Goal: Task Accomplishment & Management: Use online tool/utility

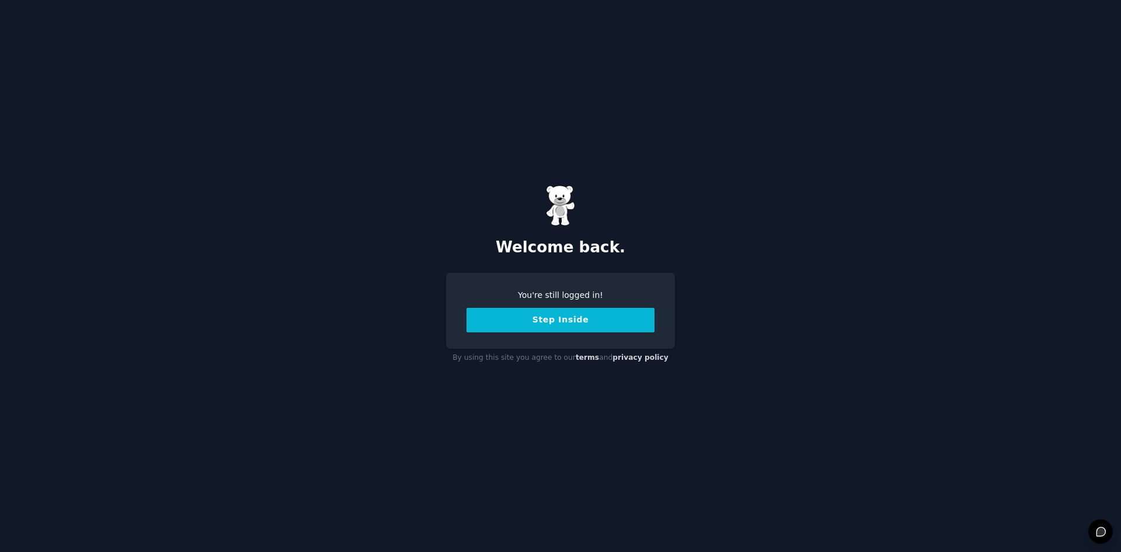
click at [587, 324] on button "Step Inside" at bounding box center [560, 320] width 188 height 25
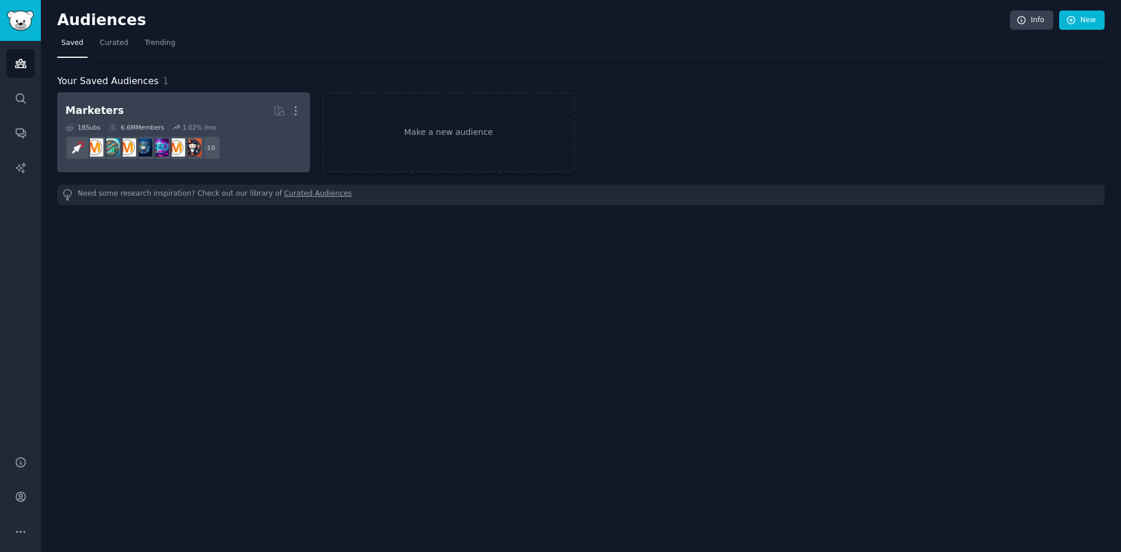
click at [257, 117] on h2 "Marketers Curated by GummySearch More" at bounding box center [183, 110] width 236 height 20
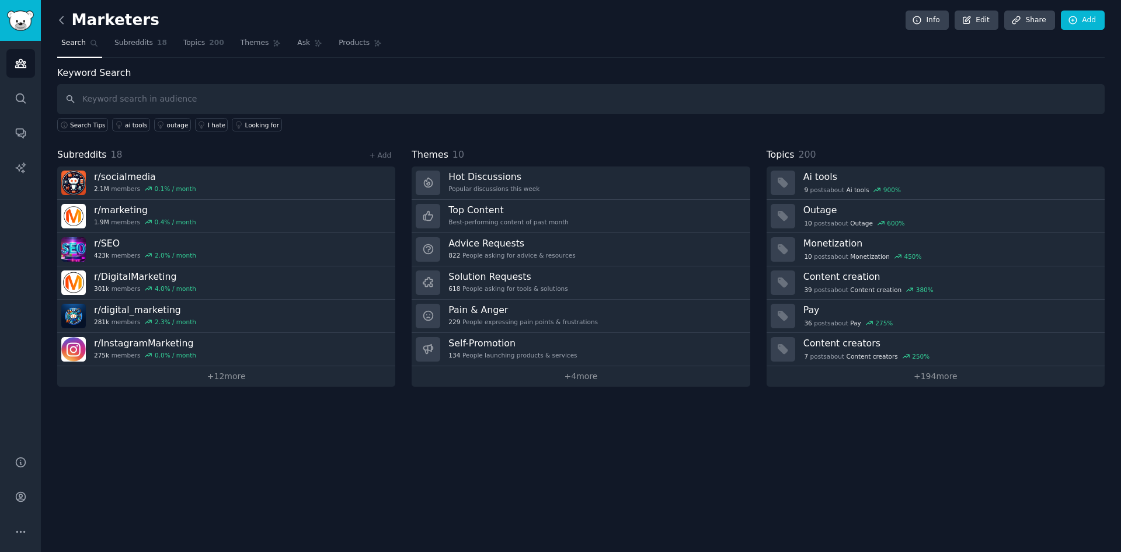
click at [59, 20] on icon at bounding box center [61, 20] width 12 height 12
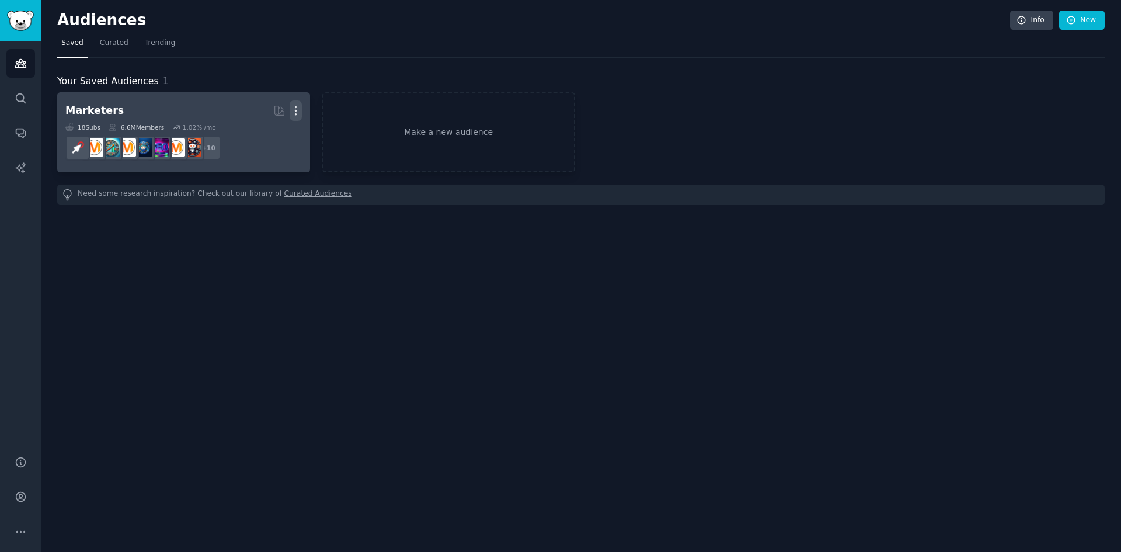
click at [293, 110] on icon "button" at bounding box center [296, 110] width 12 height 12
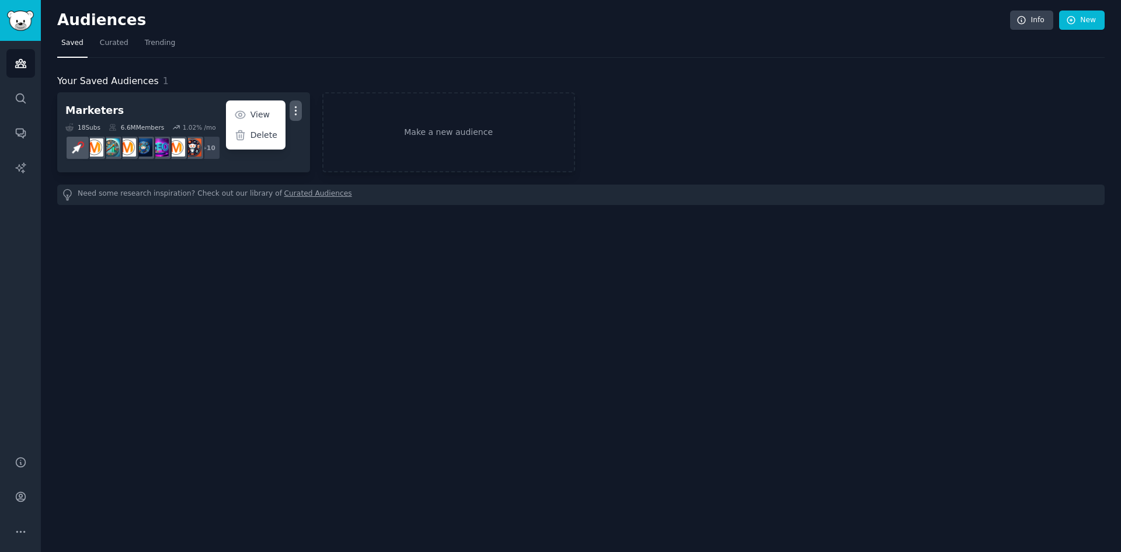
click at [244, 86] on div "Your Saved Audiences 1" at bounding box center [580, 81] width 1047 height 15
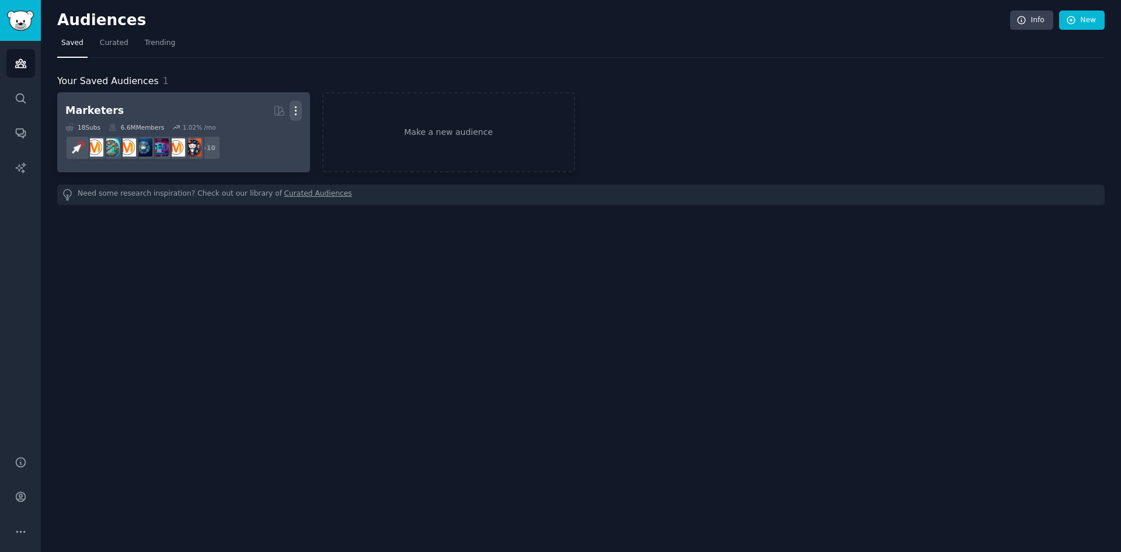
click at [291, 114] on icon "button" at bounding box center [296, 110] width 12 height 12
click at [276, 134] on p "Delete" at bounding box center [263, 135] width 27 height 12
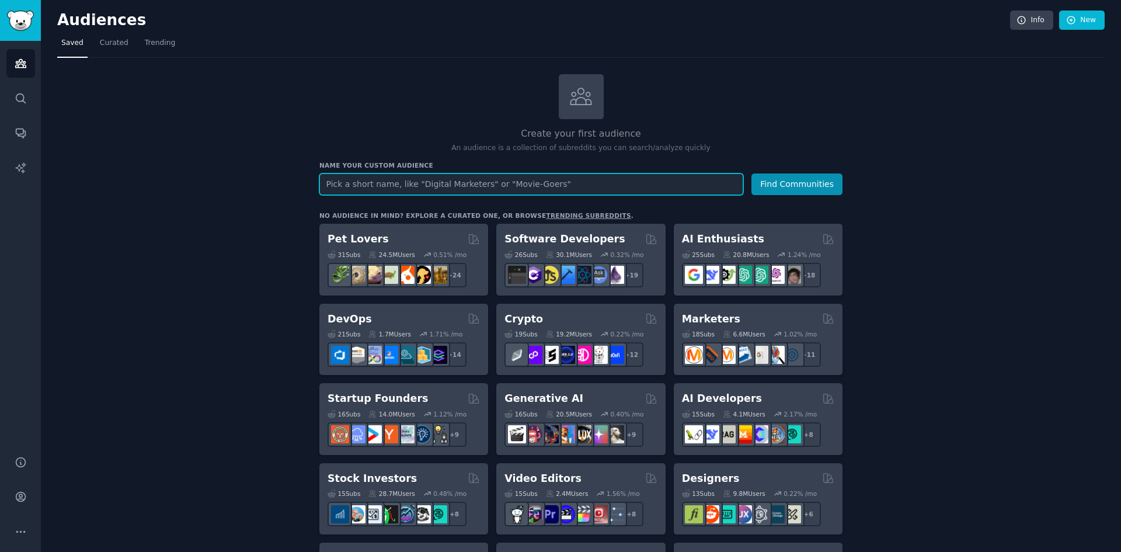
click at [429, 187] on input "text" at bounding box center [531, 184] width 424 height 22
type input "backpackers"
click at [751, 173] on button "Find Communities" at bounding box center [796, 184] width 91 height 22
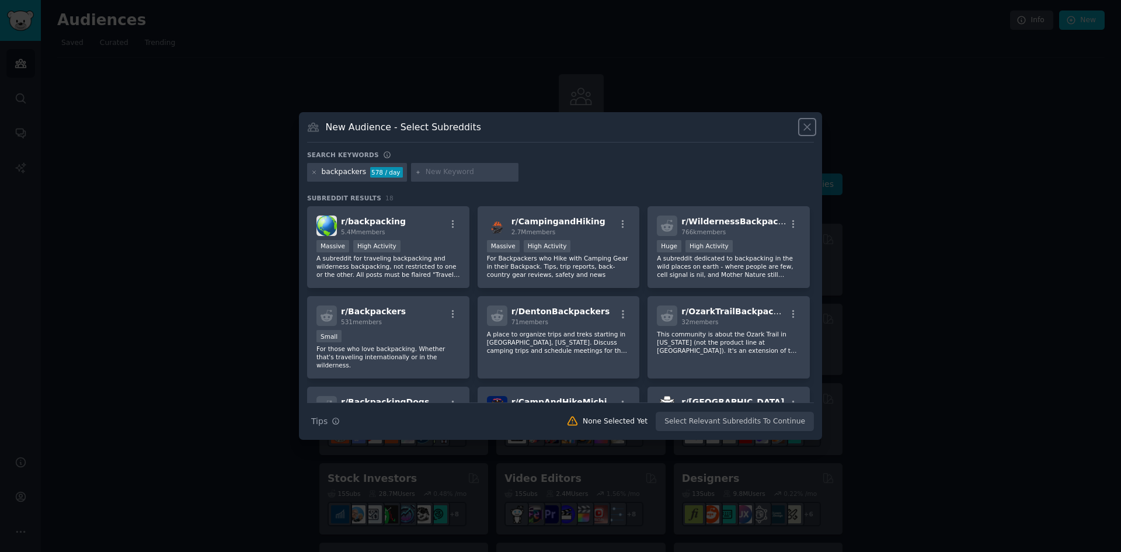
click at [807, 125] on icon at bounding box center [807, 127] width 12 height 12
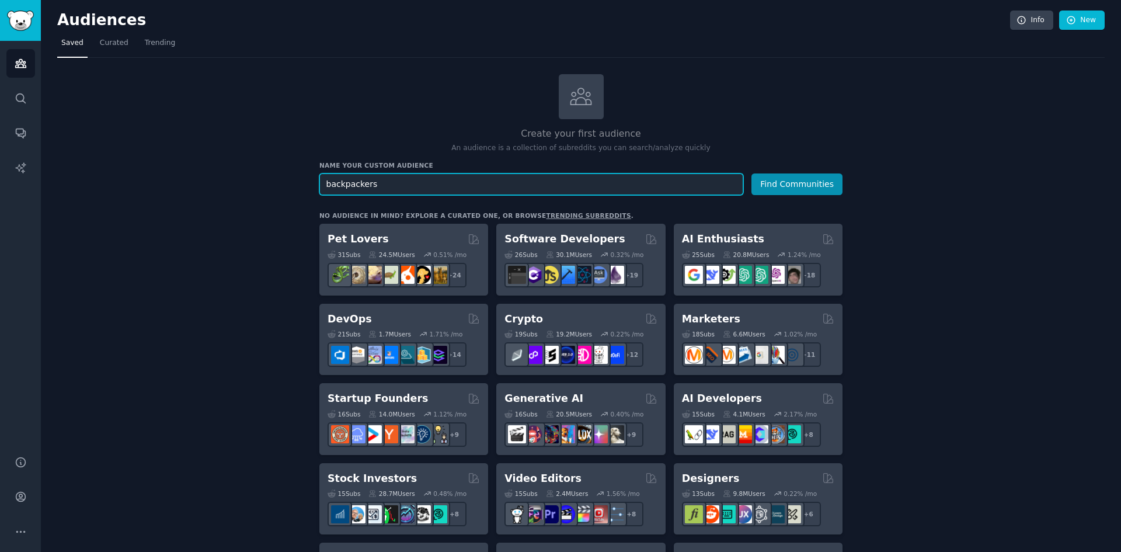
click at [700, 186] on input "backpackers" at bounding box center [531, 184] width 424 height 22
type input "marketing digital"
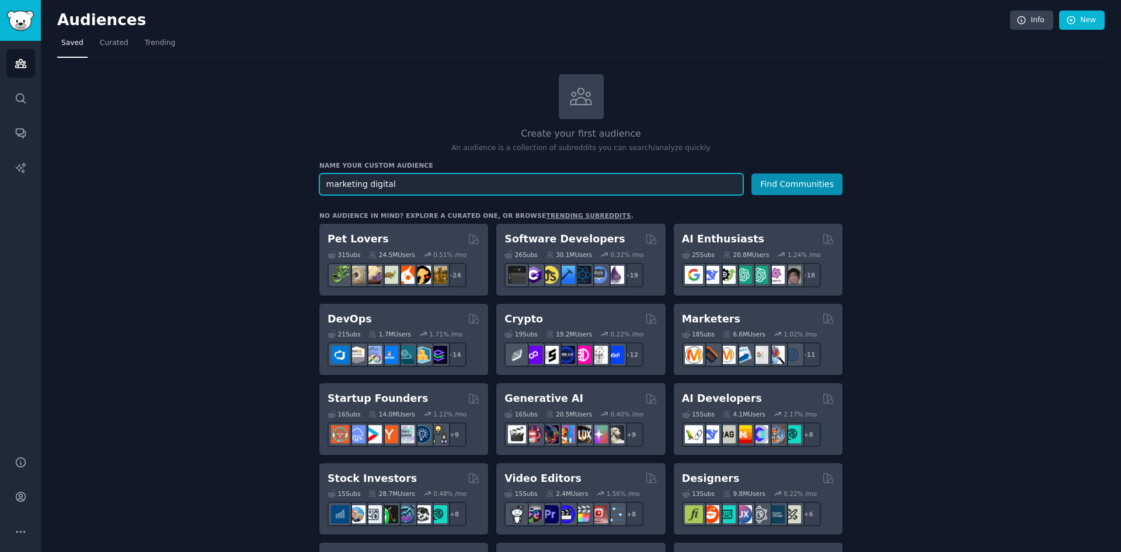
click at [751, 173] on button "Find Communities" at bounding box center [796, 184] width 91 height 22
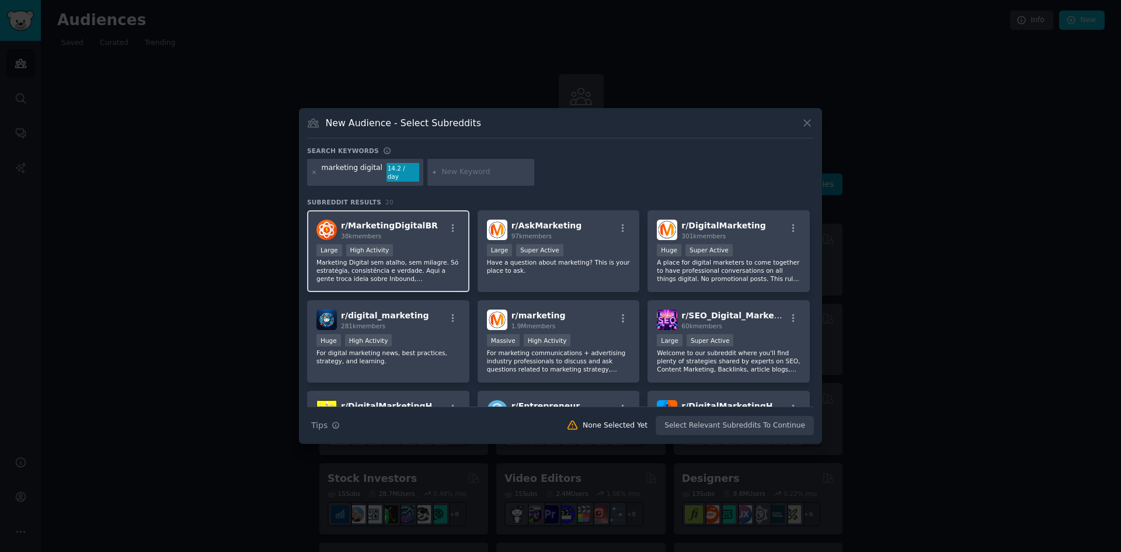
click at [411, 237] on div "r/ MarketingDigitalBR 38k members Large High Activity Marketing Digital sem ata…" at bounding box center [388, 251] width 162 height 82
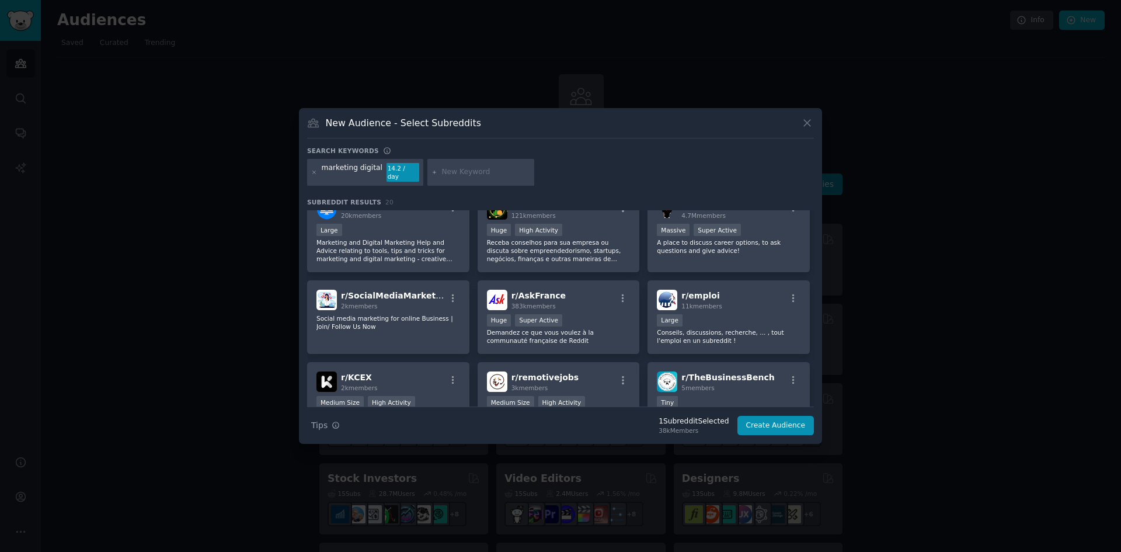
scroll to position [291, 0]
click at [488, 172] on input "text" at bounding box center [485, 172] width 89 height 11
type input "h"
type input "afiliados"
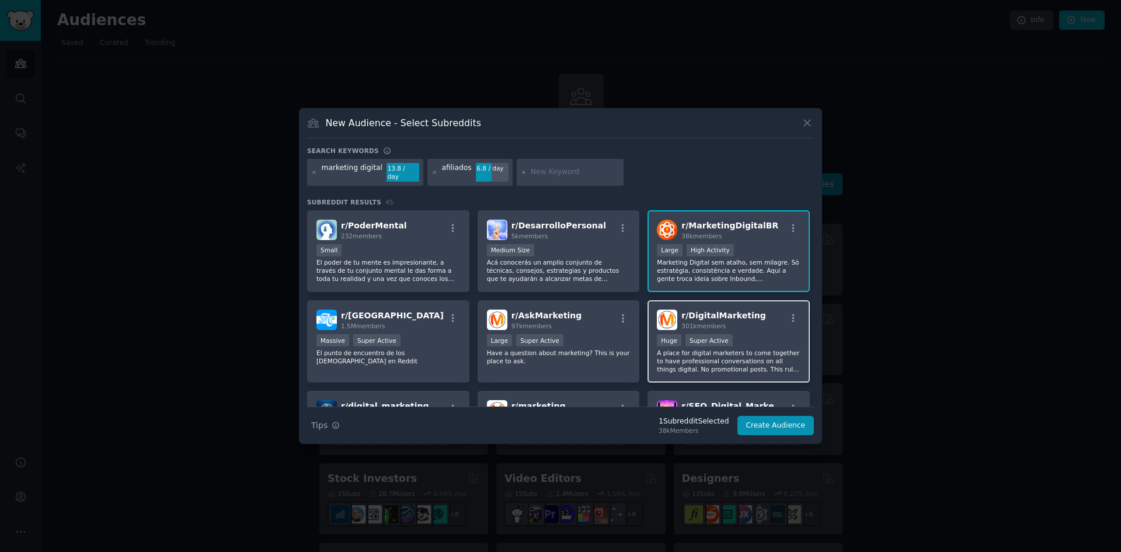
click at [771, 318] on div "r/ DigitalMarketing 301k members" at bounding box center [729, 319] width 144 height 20
click at [732, 311] on span "r/ DigitalMarketing" at bounding box center [723, 315] width 84 height 9
click at [431, 170] on icon at bounding box center [434, 172] width 6 height 6
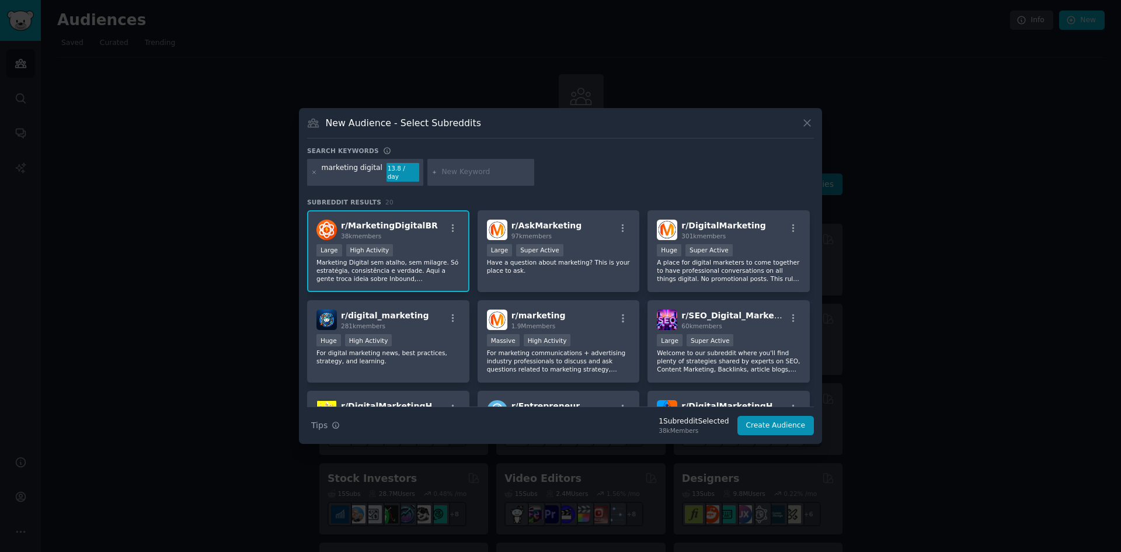
click at [442, 176] on input "text" at bounding box center [485, 172] width 89 height 11
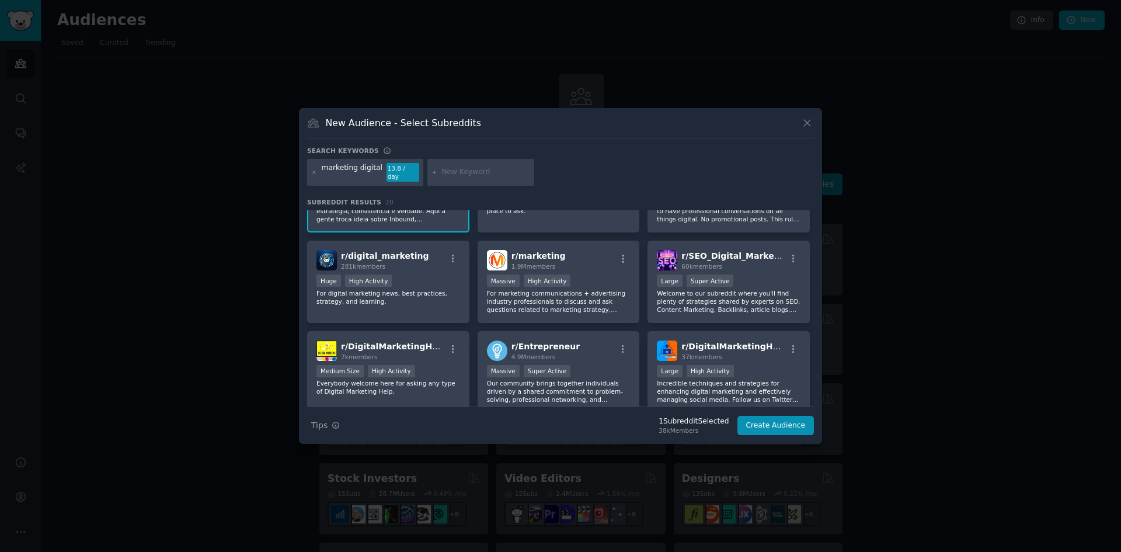
scroll to position [59, 0]
type input "empreendedores"
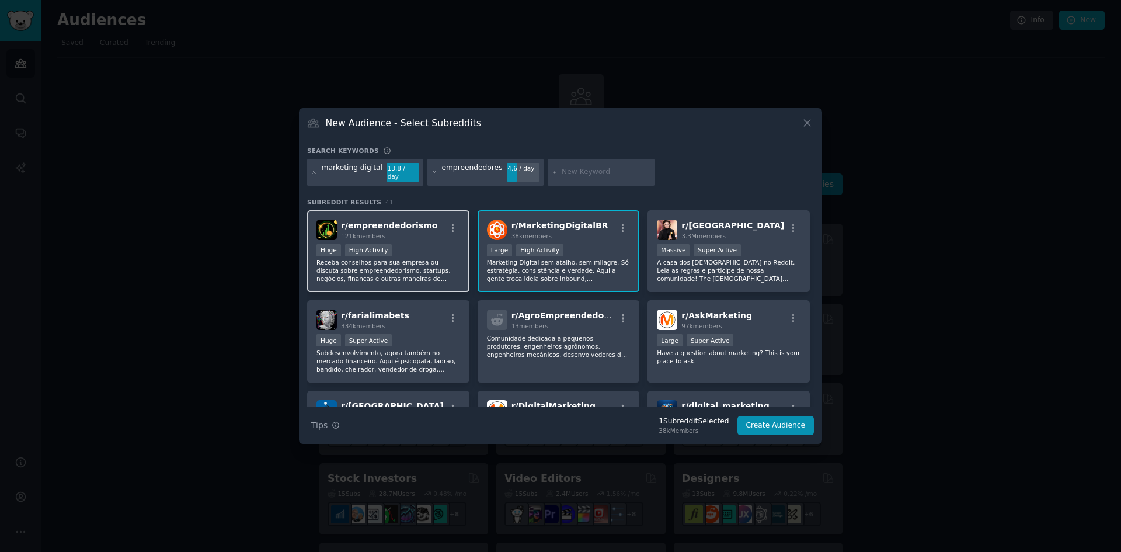
click at [411, 239] on div "r/ empreendedorismo 121k members Huge High Activity Receba conselhos para sua e…" at bounding box center [388, 251] width 162 height 82
click at [778, 426] on button "Create Audience" at bounding box center [775, 426] width 77 height 20
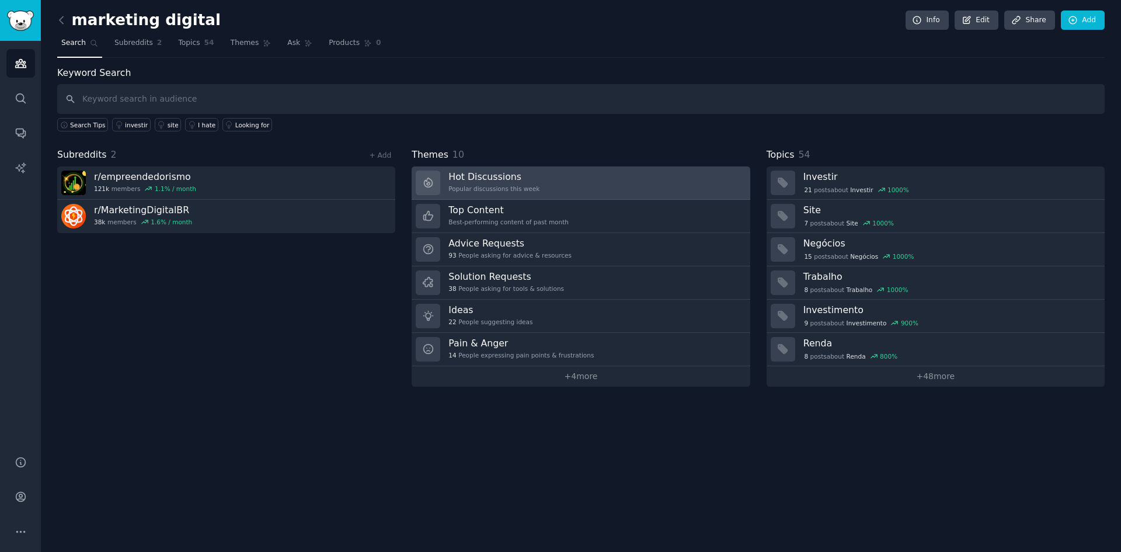
click at [535, 187] on link "Hot Discussions Popular discussions this week" at bounding box center [581, 182] width 338 height 33
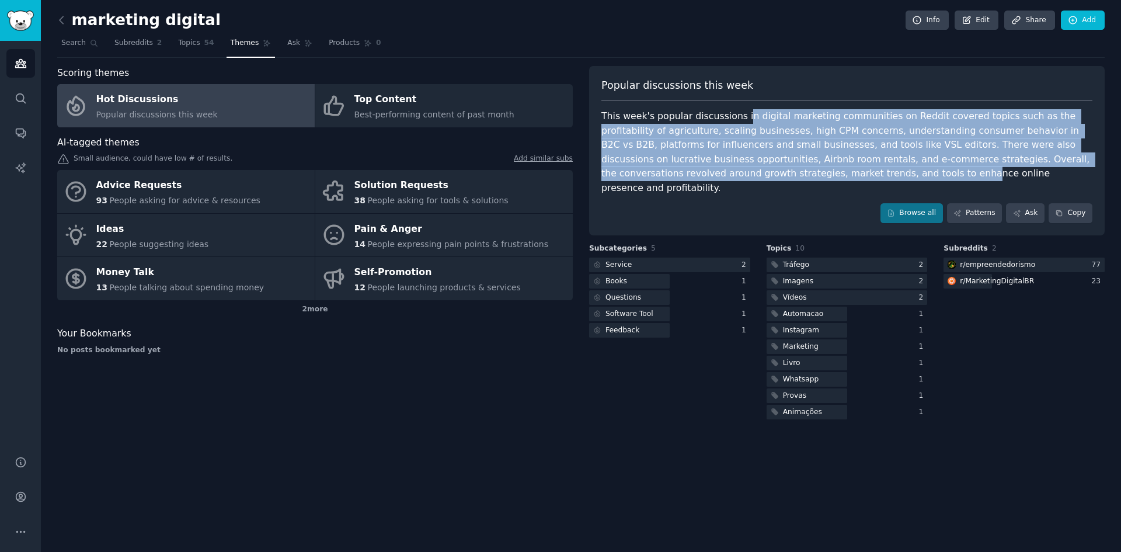
drag, startPoint x: 733, startPoint y: 112, endPoint x: 777, endPoint y: 179, distance: 80.5
click at [777, 179] on div "This week's popular discussions in digital marketing communities on Reddit cove…" at bounding box center [846, 152] width 491 height 86
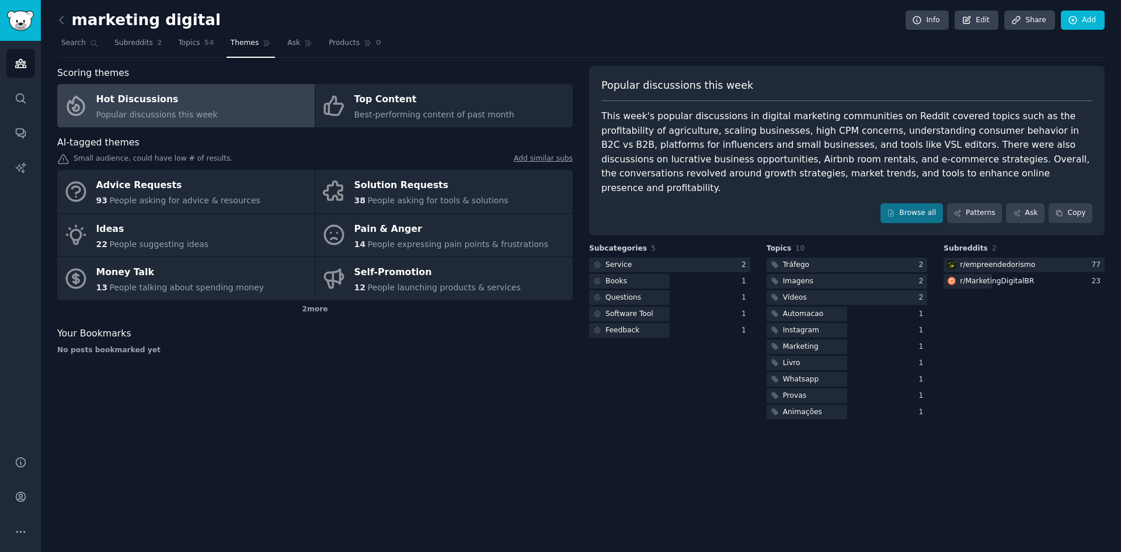
click at [696, 358] on div "Subcategories 5 Service 2 Books 1 Questions 1 Software Tool 1 Feedback 1" at bounding box center [669, 332] width 161 height 178
click at [191, 46] on span "Topics" at bounding box center [189, 43] width 22 height 11
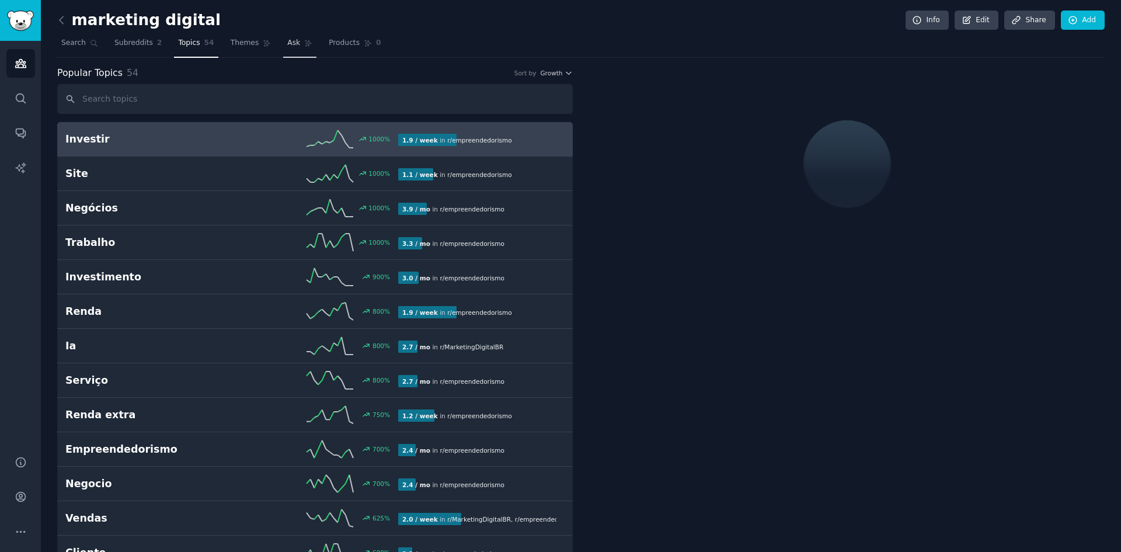
click at [305, 46] on icon at bounding box center [308, 43] width 6 height 6
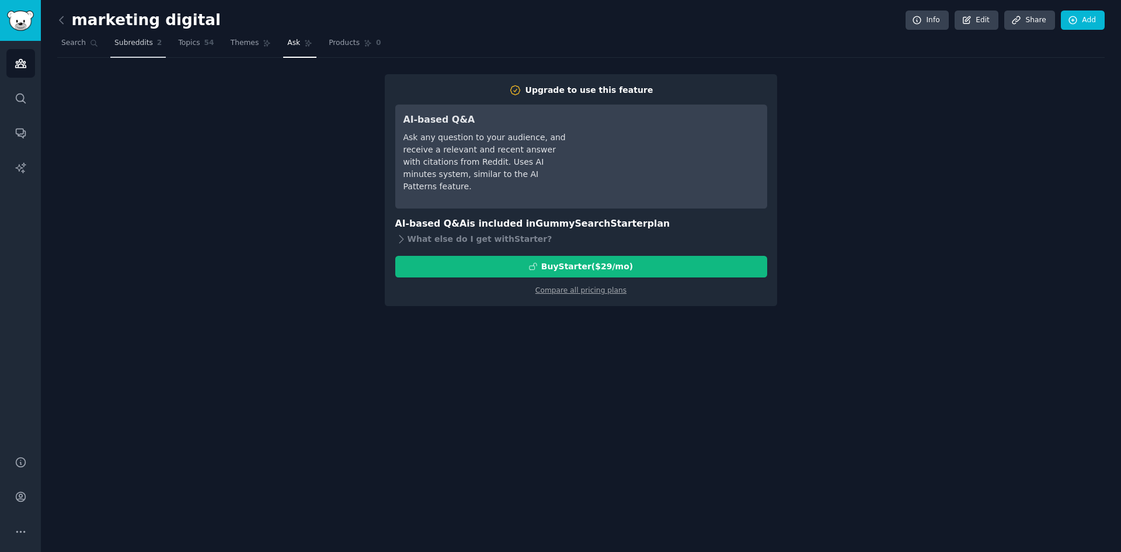
click at [157, 40] on span "2" at bounding box center [159, 43] width 5 height 11
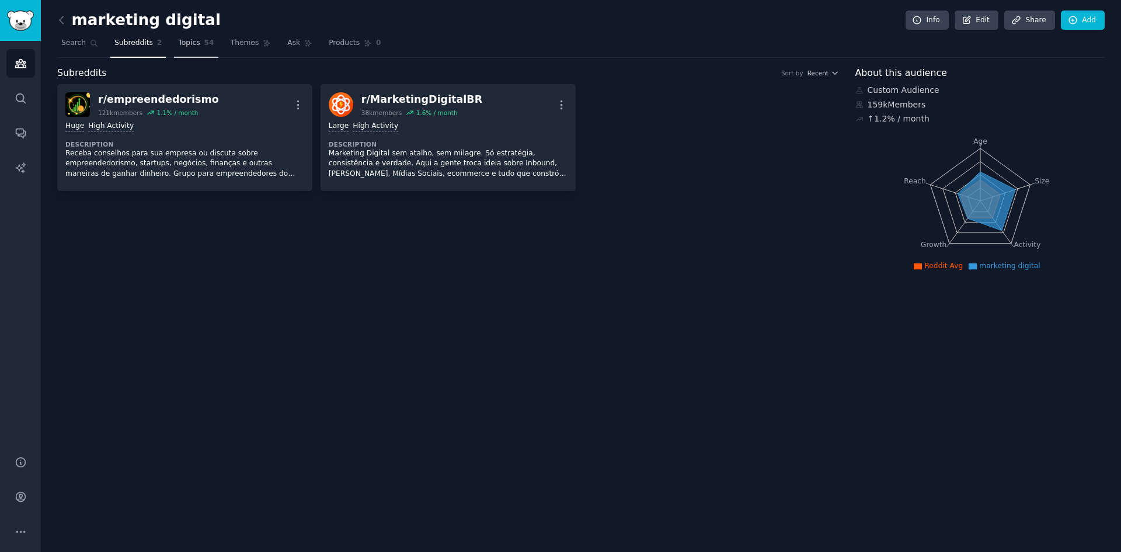
click at [185, 51] on link "Topics 54" at bounding box center [196, 46] width 44 height 24
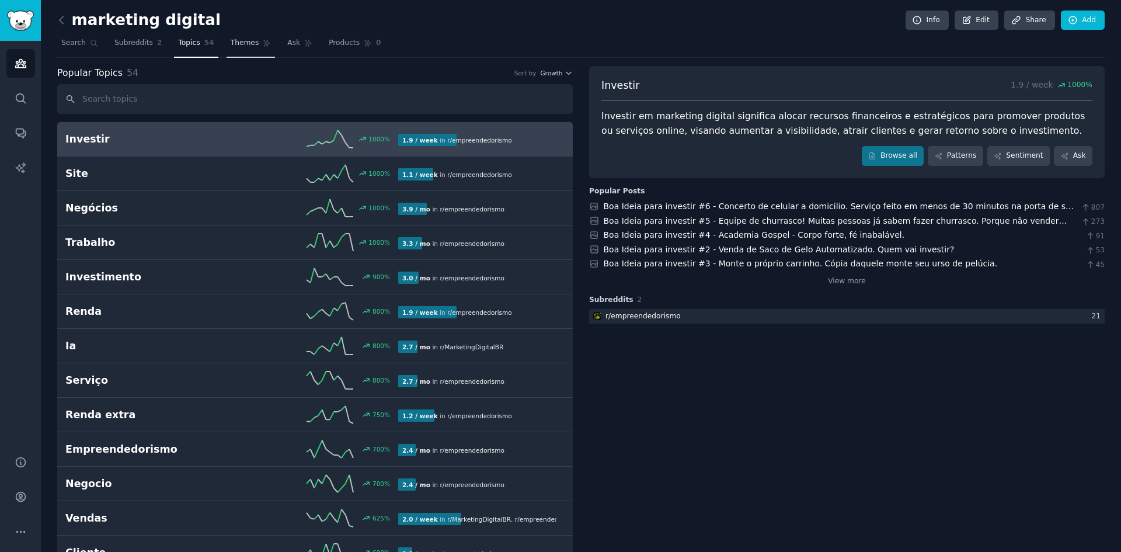
click at [231, 44] on span "Themes" at bounding box center [245, 43] width 29 height 11
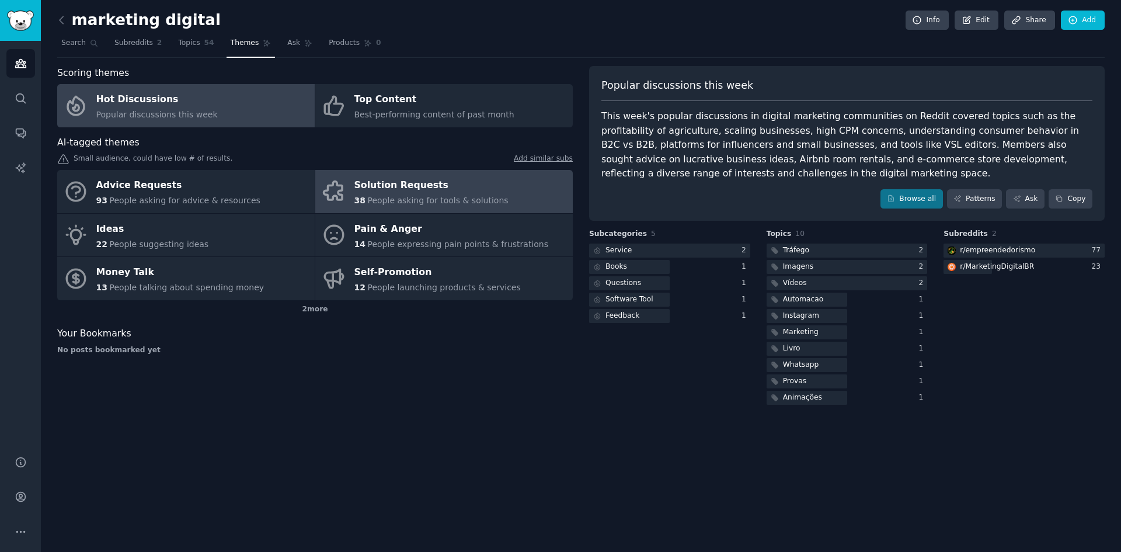
click at [370, 208] on link "Solution Requests 38 People asking for tools & solutions" at bounding box center [443, 191] width 257 height 43
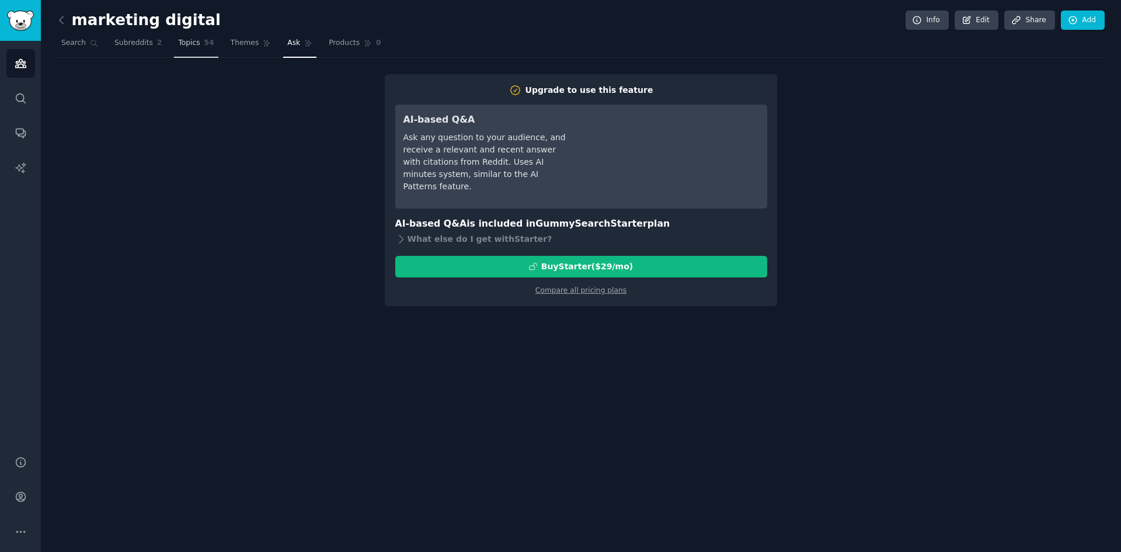
click at [177, 51] on link "Topics 54" at bounding box center [196, 46] width 44 height 24
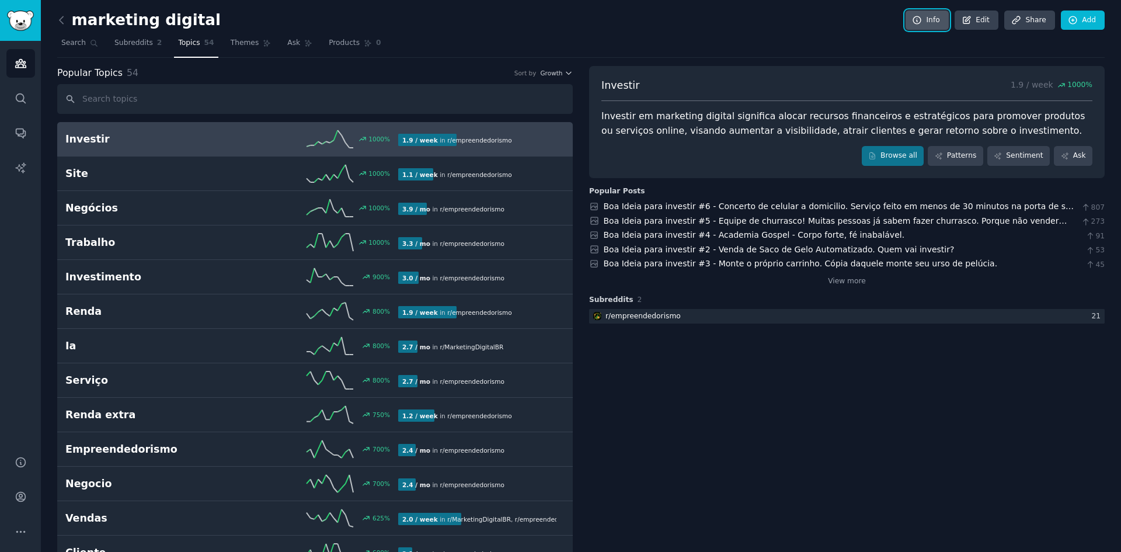
click at [908, 25] on link "Info" at bounding box center [926, 21] width 43 height 20
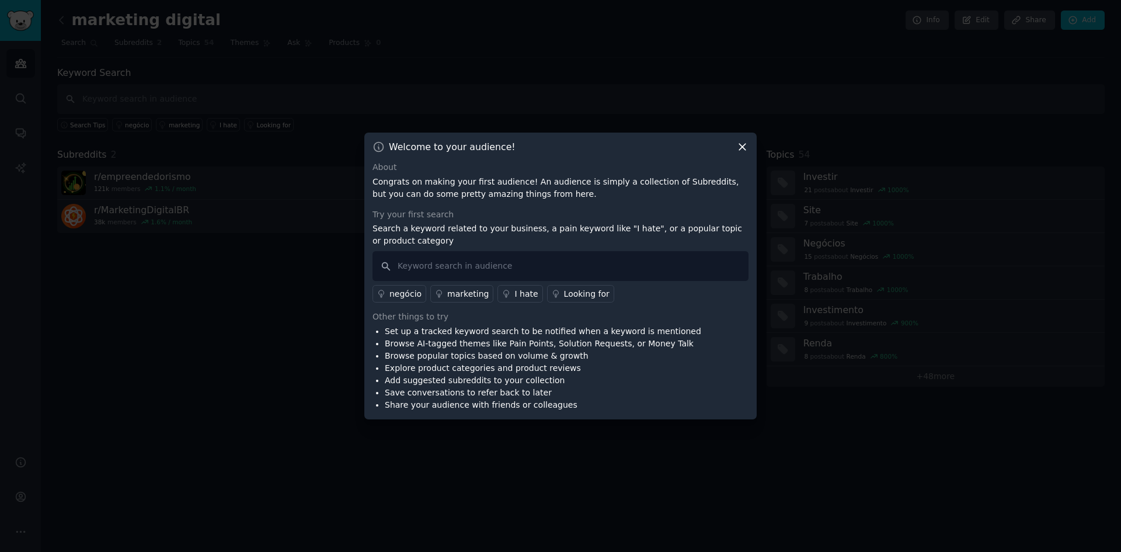
click at [735, 142] on div "Welcome to your audience!" at bounding box center [560, 147] width 376 height 12
click at [748, 151] on div "Welcome to your audience! About Congrats on making your first audience! An audi…" at bounding box center [560, 276] width 392 height 287
click at [744, 141] on icon at bounding box center [742, 147] width 12 height 12
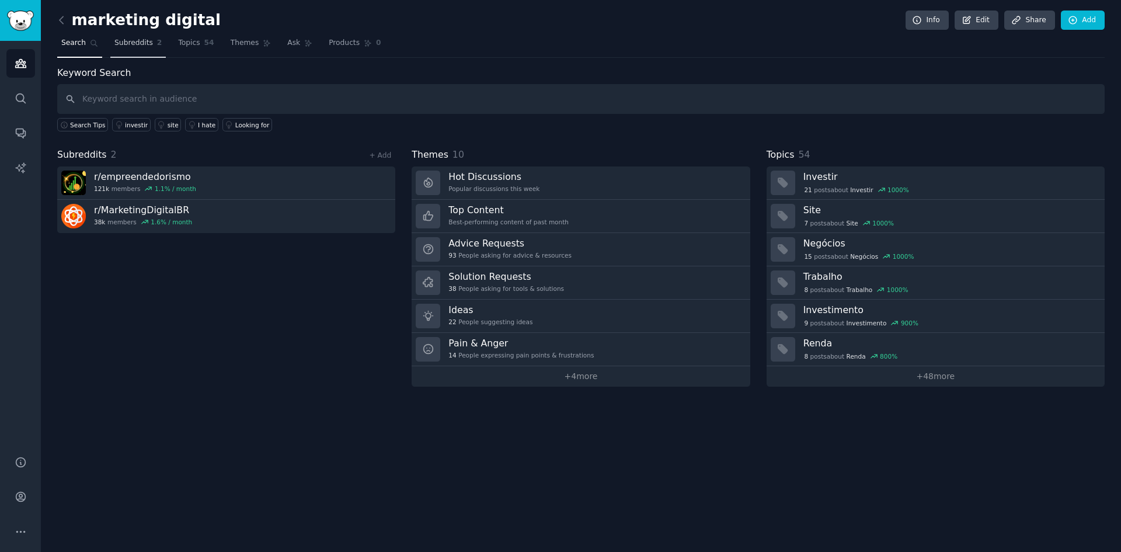
click at [132, 44] on span "Subreddits" at bounding box center [133, 43] width 39 height 11
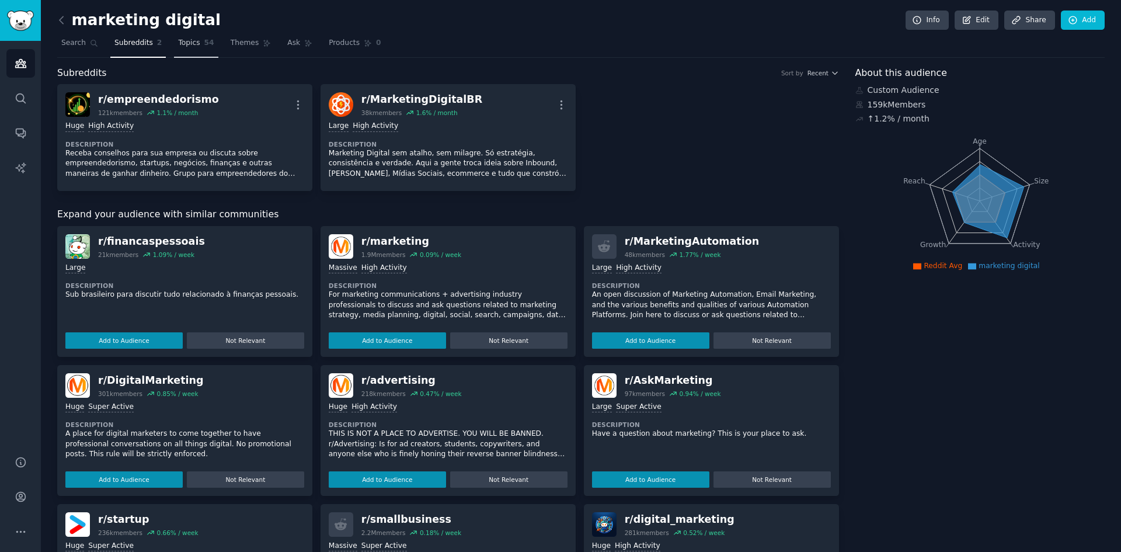
click at [197, 52] on link "Topics 54" at bounding box center [196, 46] width 44 height 24
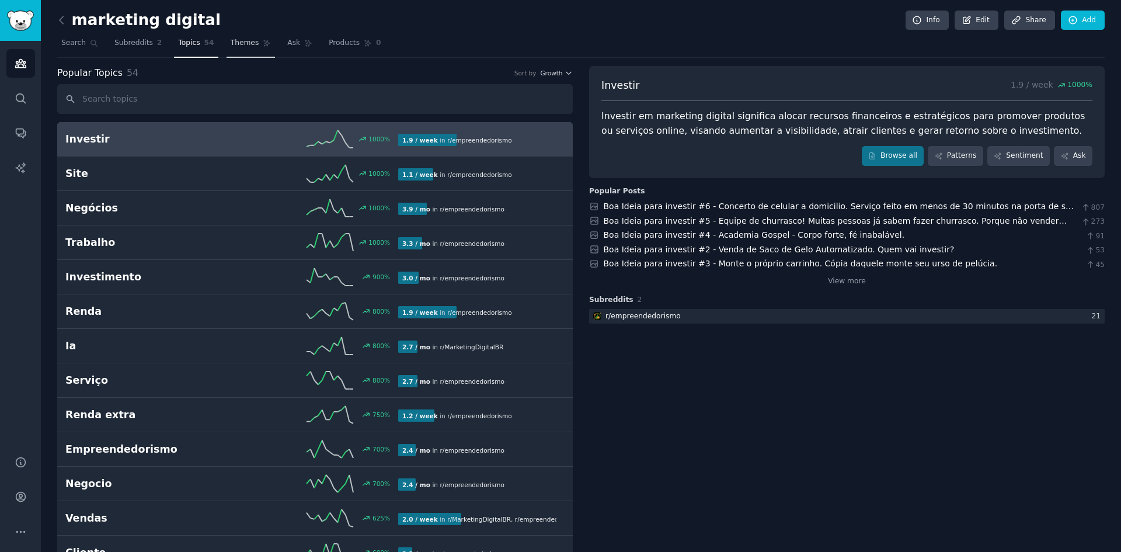
click at [247, 42] on link "Themes" at bounding box center [250, 46] width 49 height 24
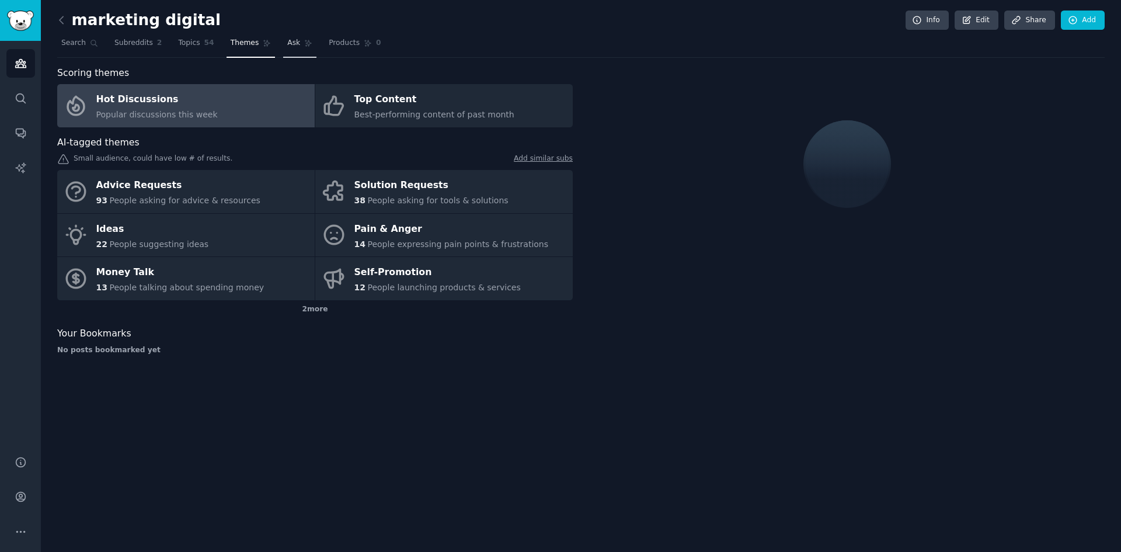
click at [283, 53] on link "Ask" at bounding box center [299, 46] width 33 height 24
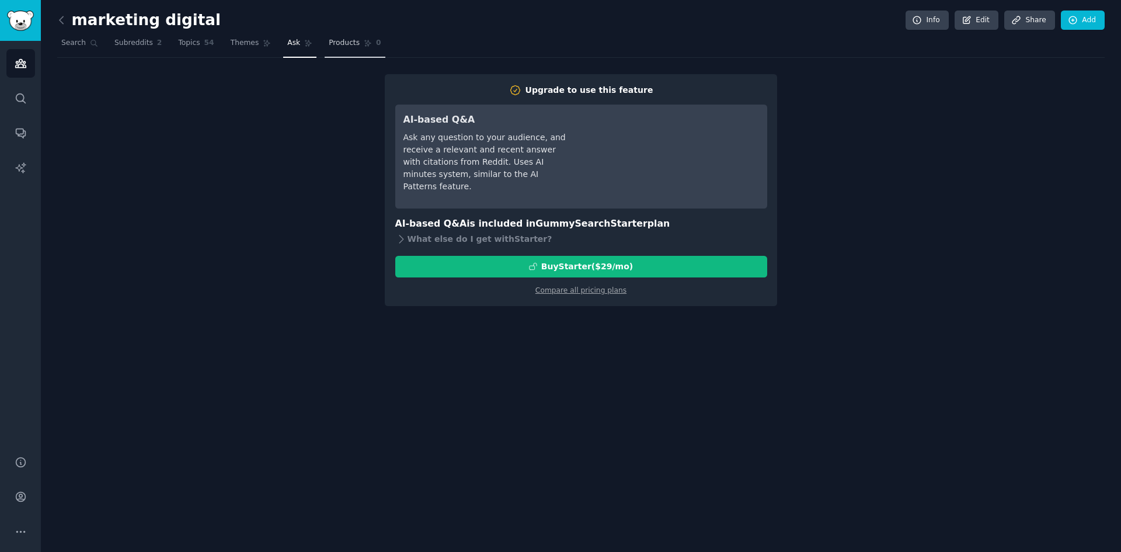
click at [347, 51] on link "Products 0" at bounding box center [355, 46] width 60 height 24
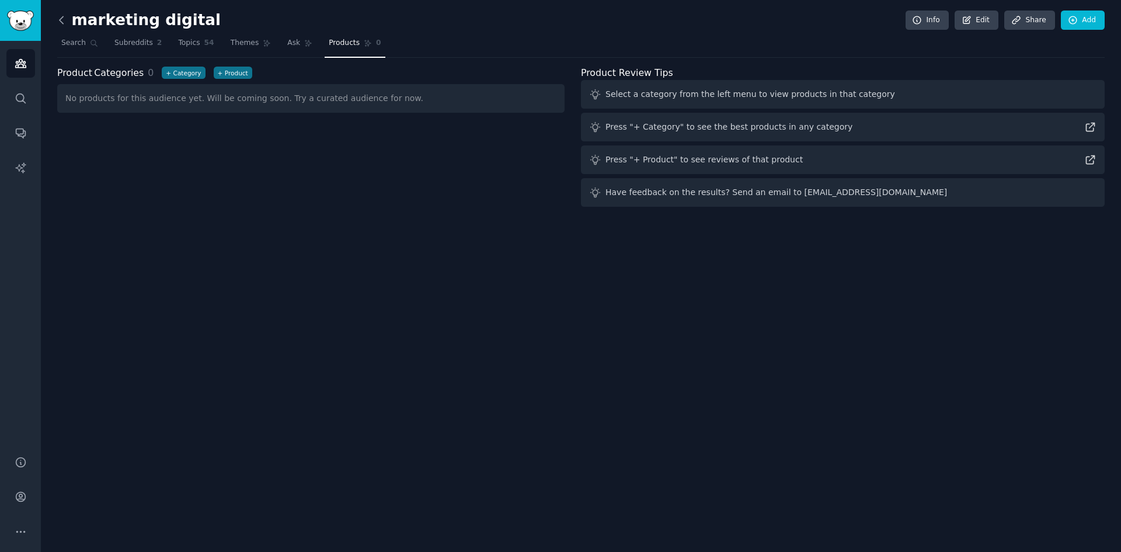
click at [60, 20] on icon at bounding box center [62, 19] width 4 height 7
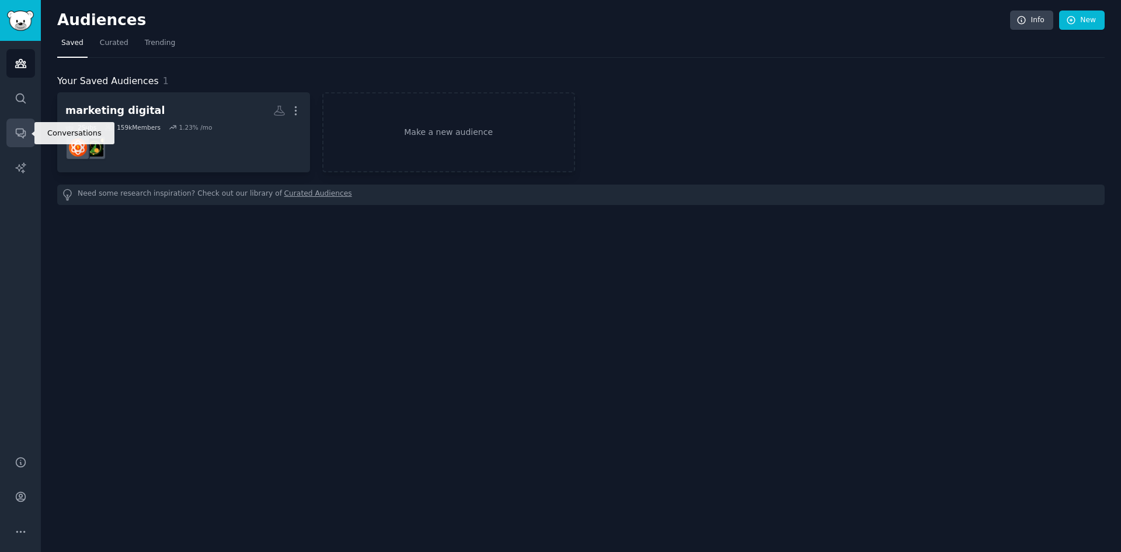
click at [19, 129] on icon "Sidebar" at bounding box center [20, 133] width 9 height 9
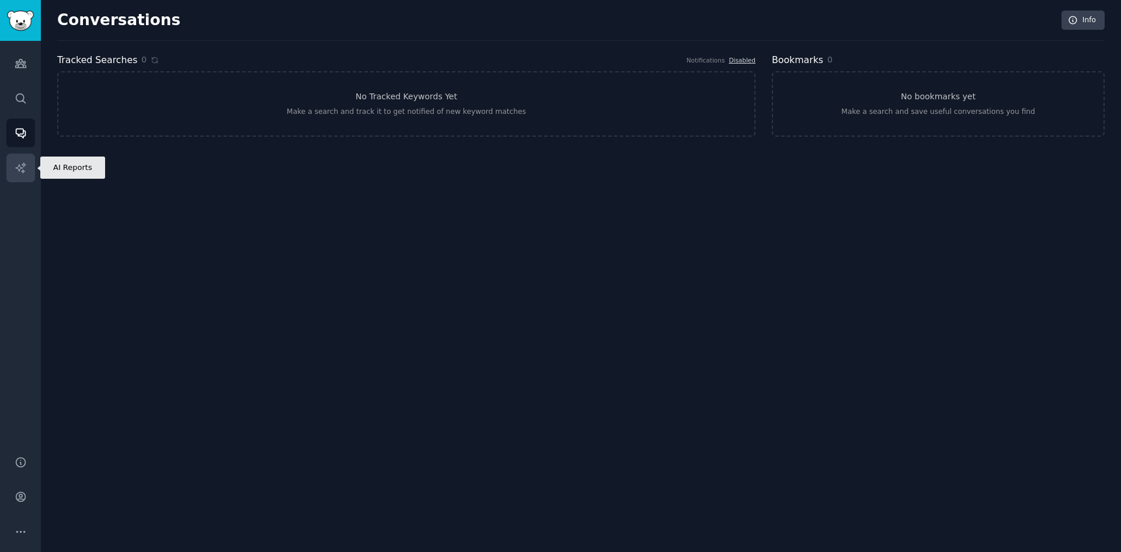
click at [15, 172] on icon "Sidebar" at bounding box center [21, 168] width 12 height 12
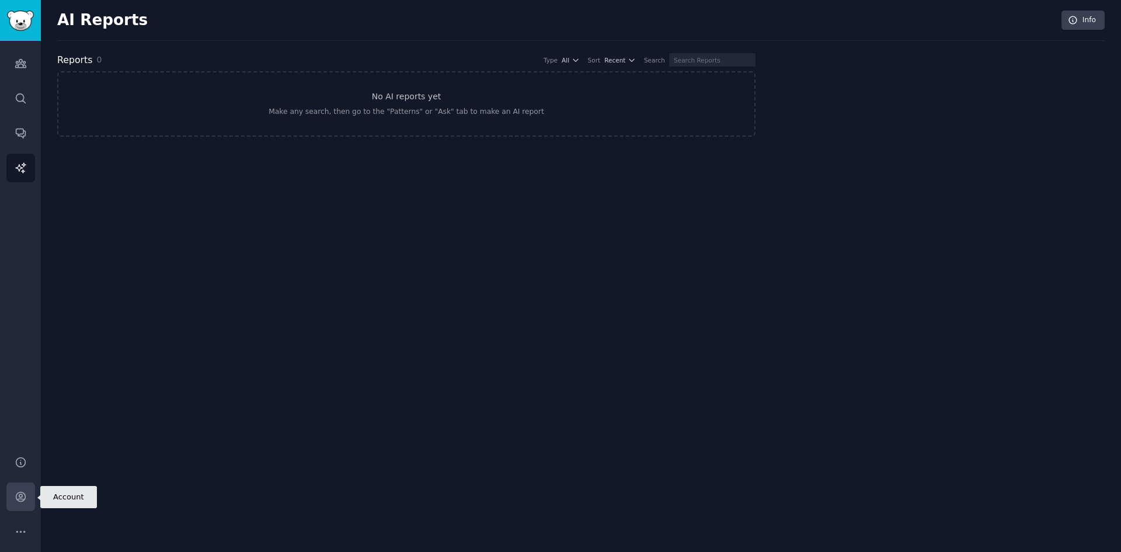
click at [20, 490] on link "Account" at bounding box center [20, 496] width 29 height 29
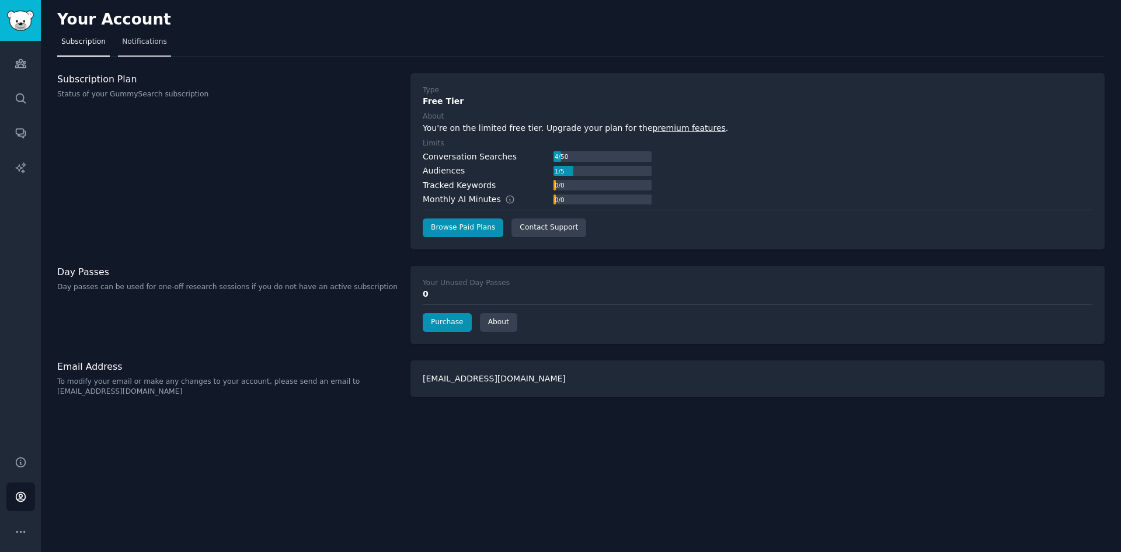
click at [139, 41] on span "Notifications" at bounding box center [144, 42] width 45 height 11
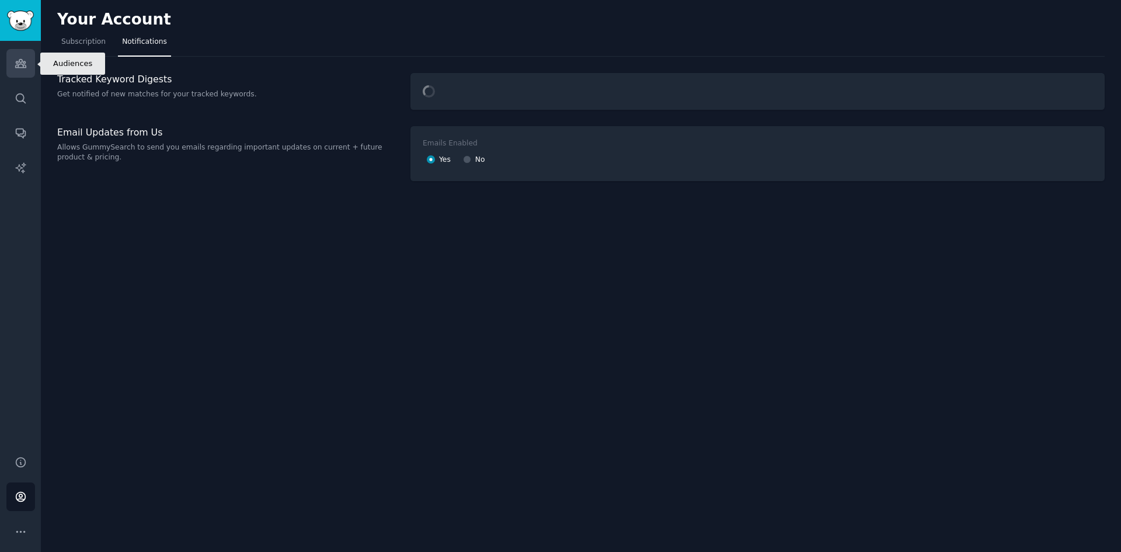
click at [7, 65] on link "Audiences" at bounding box center [20, 63] width 29 height 29
